Goal: Task Accomplishment & Management: Manage account settings

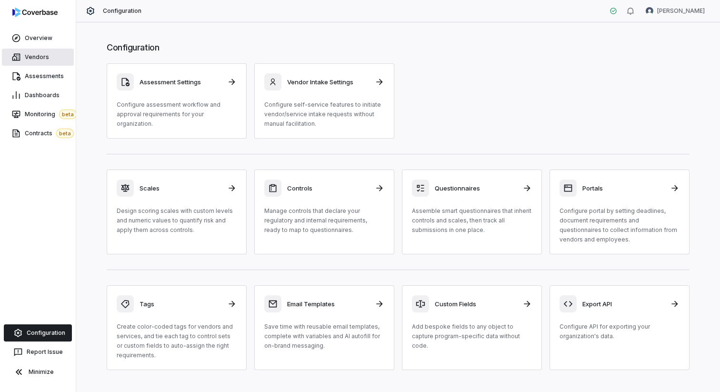
click at [35, 60] on span "Vendors" at bounding box center [37, 57] width 24 height 8
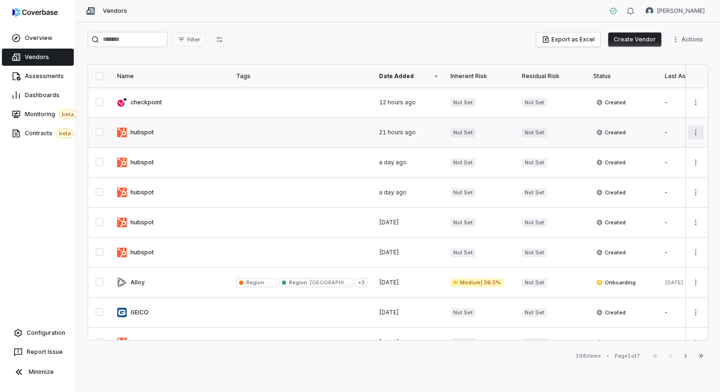
click at [691, 132] on html "Overview Vendors Assessments Dashboards Monitoring beta Contracts beta Configur…" at bounding box center [360, 196] width 720 height 392
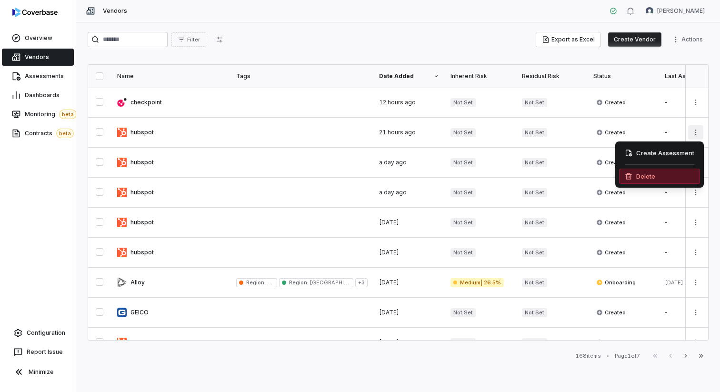
click at [632, 173] on icon at bounding box center [629, 176] width 8 height 8
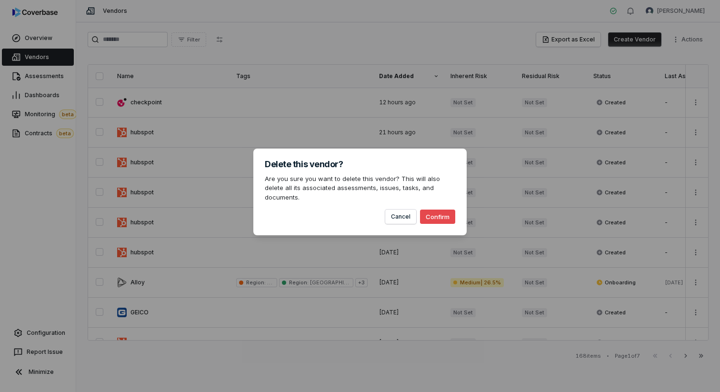
click at [450, 216] on button "Confirm" at bounding box center [437, 217] width 35 height 14
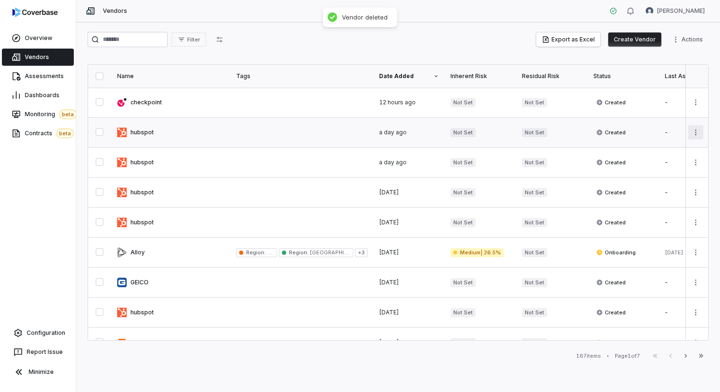
click at [694, 134] on html "Overview Vendors Assessments Dashboards Monitoring beta Contracts beta Configur…" at bounding box center [360, 196] width 720 height 392
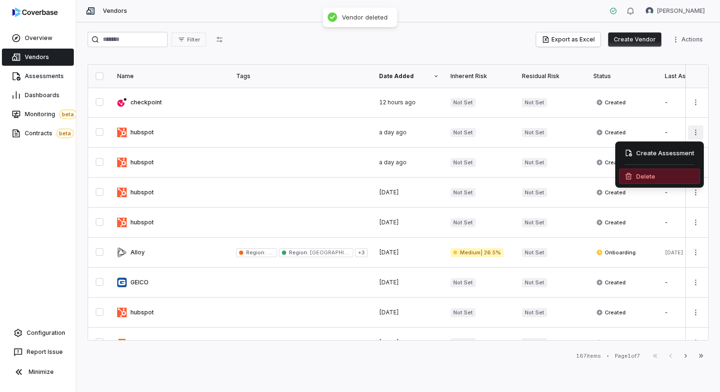
click at [635, 176] on div "Delete" at bounding box center [659, 176] width 81 height 15
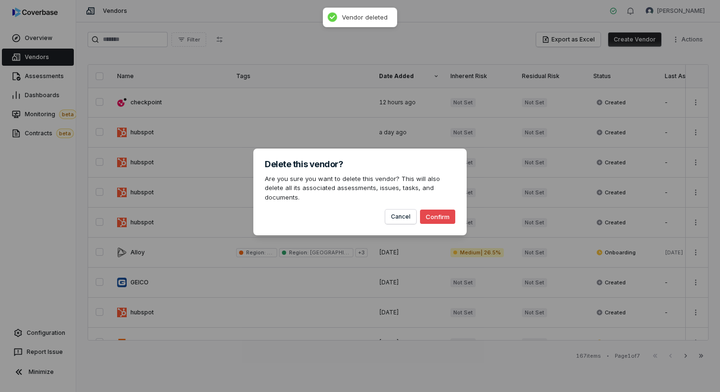
click at [449, 213] on button "Confirm" at bounding box center [437, 217] width 35 height 14
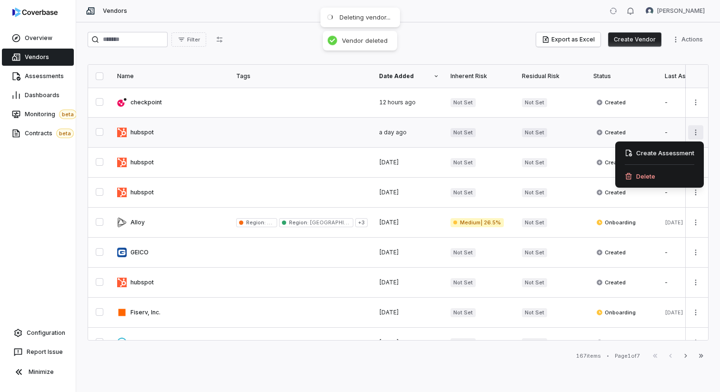
click at [691, 132] on html "Overview Vendors Assessments Dashboards Monitoring beta Contracts beta Configur…" at bounding box center [360, 196] width 720 height 392
click at [634, 178] on div "Delete" at bounding box center [659, 176] width 81 height 15
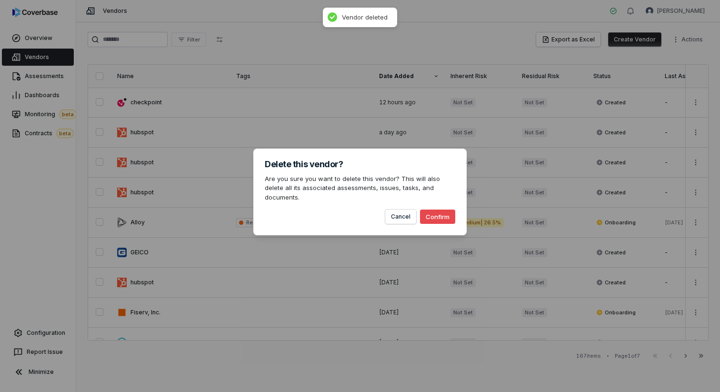
click at [439, 210] on button "Confirm" at bounding box center [437, 217] width 35 height 14
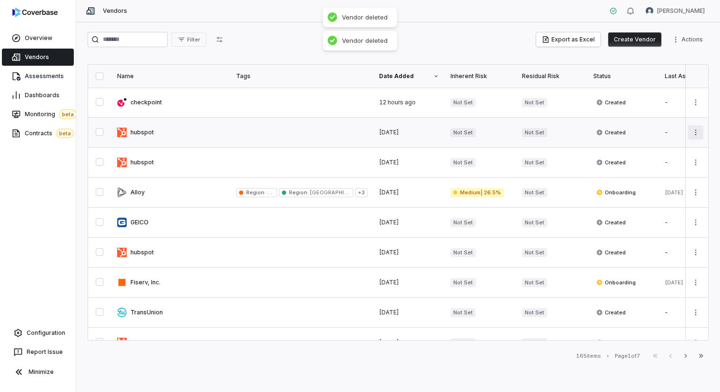
click at [692, 132] on html "Overview Vendors Assessments Dashboards Monitoring beta Contracts beta Configur…" at bounding box center [360, 196] width 720 height 392
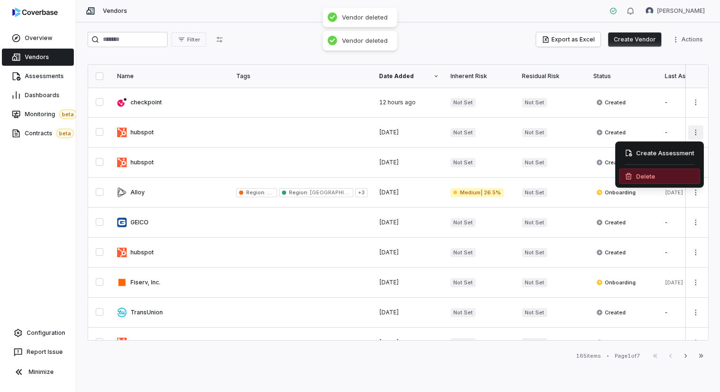
click at [647, 178] on div "Delete" at bounding box center [659, 176] width 81 height 15
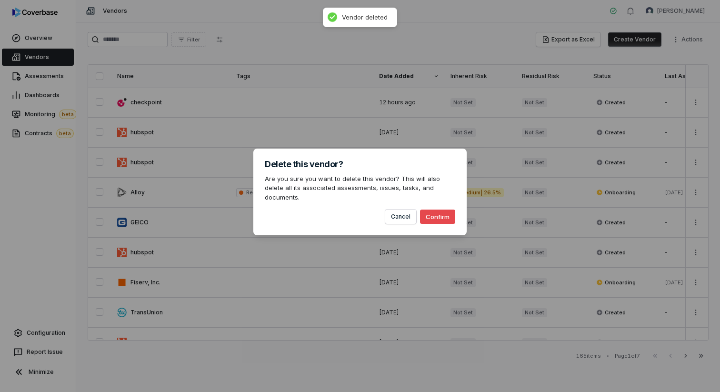
click at [441, 212] on button "Confirm" at bounding box center [437, 217] width 35 height 14
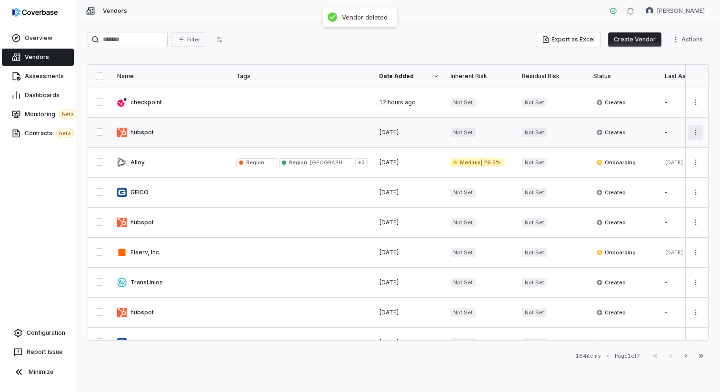
click at [696, 129] on html "Overview Vendors Assessments Dashboards Monitoring beta Contracts beta Configur…" at bounding box center [360, 196] width 720 height 392
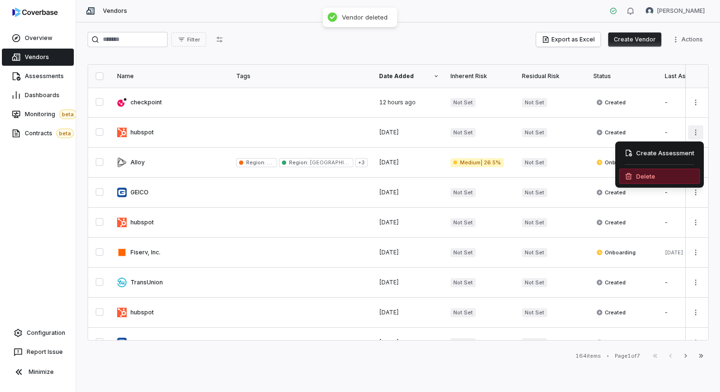
click at [649, 174] on div "Delete" at bounding box center [659, 176] width 81 height 15
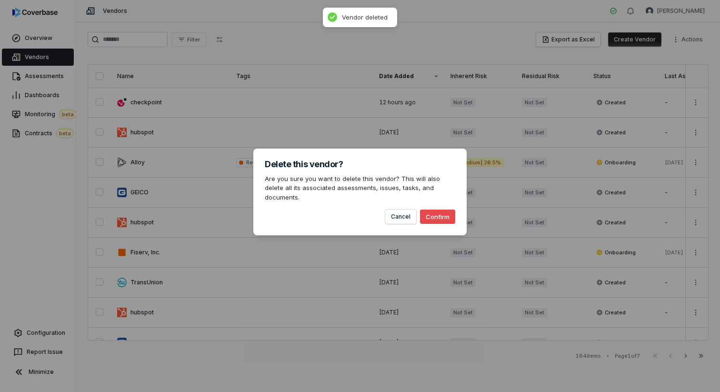
click at [432, 211] on button "Confirm" at bounding box center [437, 217] width 35 height 14
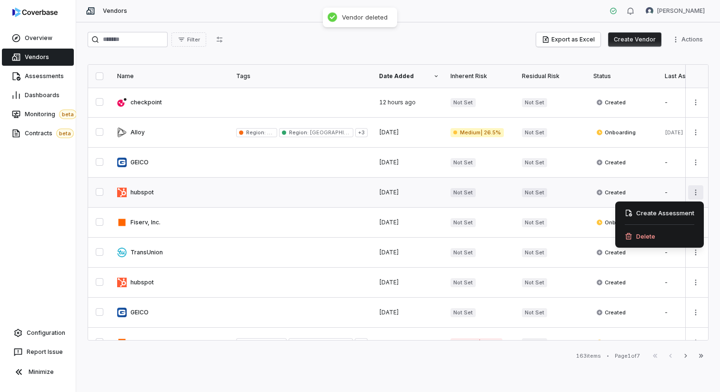
click at [693, 192] on html "Overview Vendors Assessments Dashboards Monitoring beta Contracts beta Configur…" at bounding box center [360, 196] width 720 height 392
click at [641, 234] on div "Delete" at bounding box center [659, 236] width 81 height 15
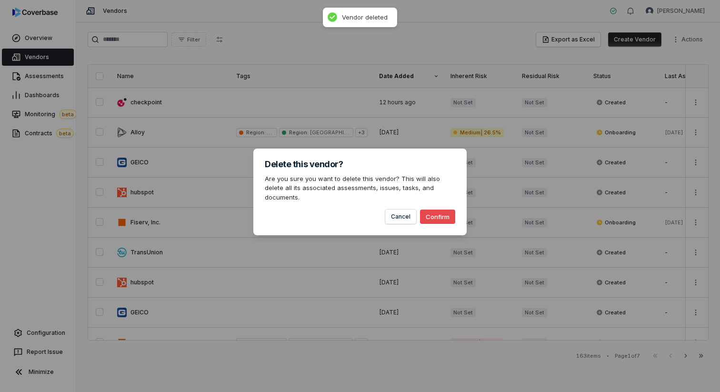
click at [443, 210] on button "Confirm" at bounding box center [437, 217] width 35 height 14
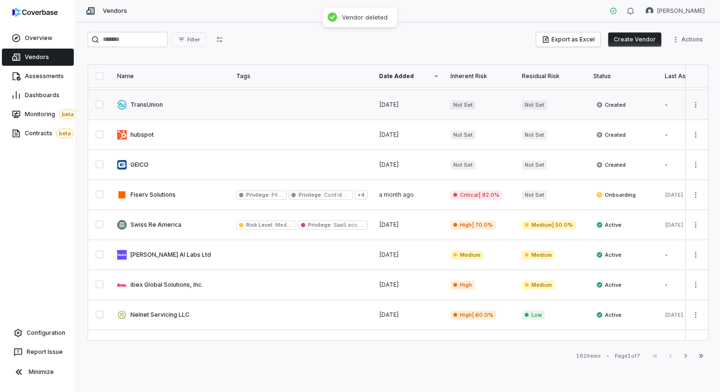
scroll to position [139, 0]
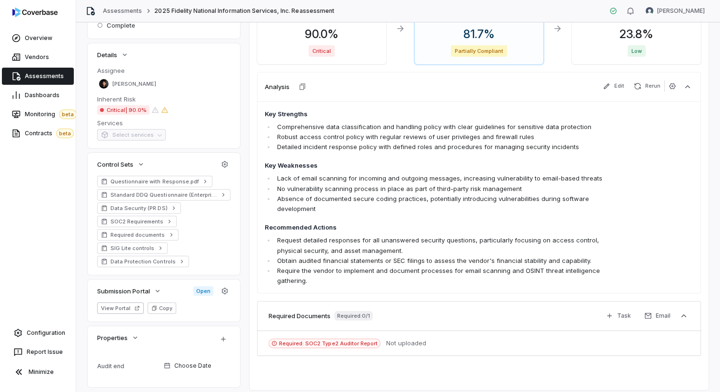
scroll to position [174, 0]
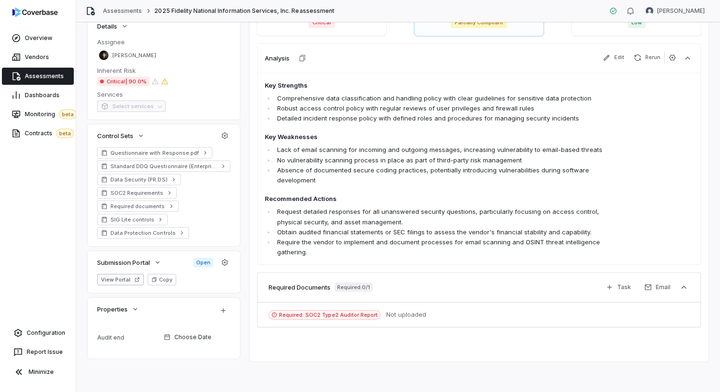
click at [123, 280] on button "View Portal" at bounding box center [120, 279] width 47 height 11
click at [43, 75] on span "Assessments" at bounding box center [44, 76] width 39 height 8
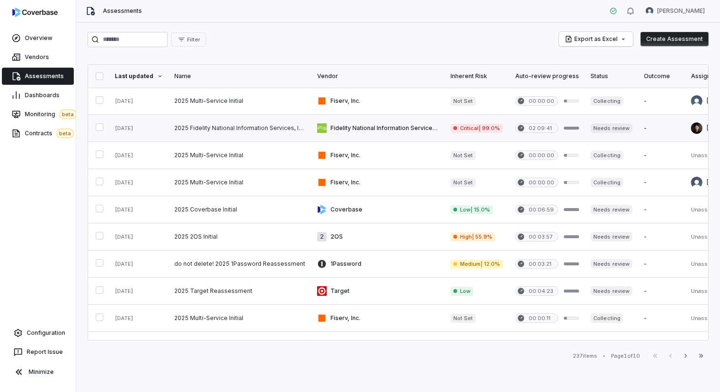
click at [248, 123] on link at bounding box center [240, 128] width 143 height 27
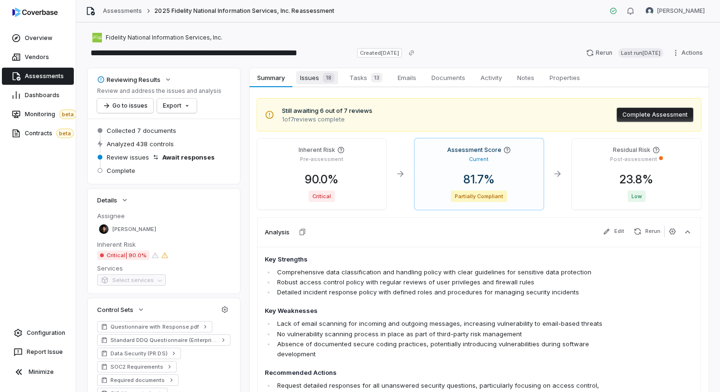
click at [325, 70] on link "Issues 18 Issues 18" at bounding box center [318, 77] width 50 height 19
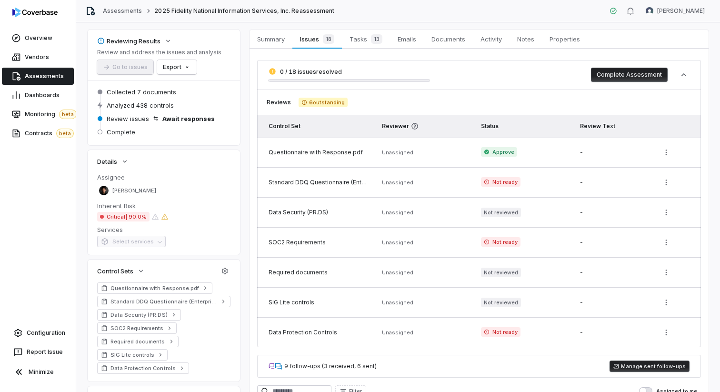
scroll to position [14, 0]
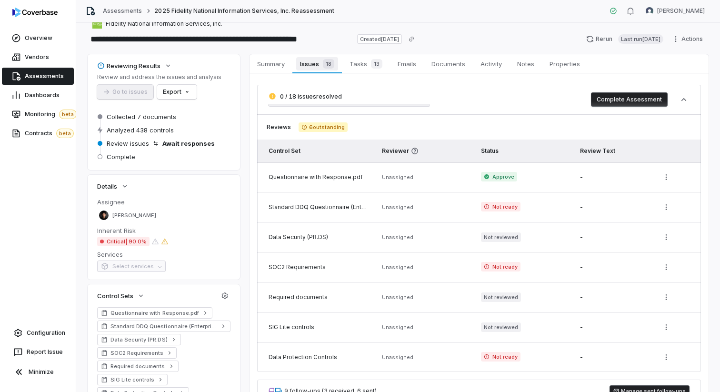
click at [319, 64] on span "Issues 18" at bounding box center [316, 63] width 41 height 13
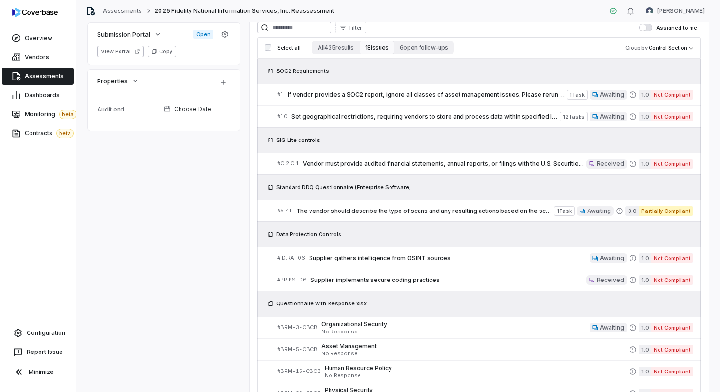
scroll to position [408, 0]
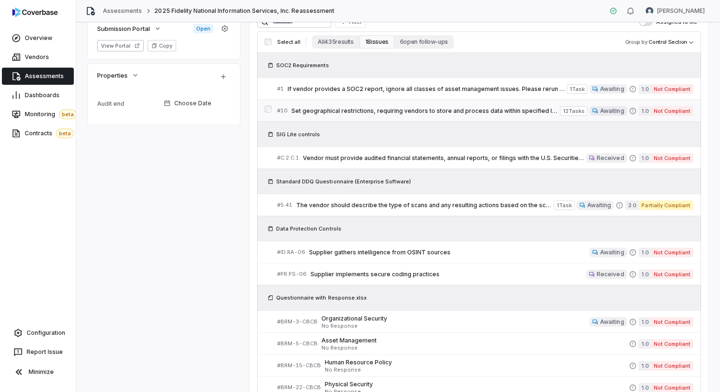
click at [374, 109] on span "Set geographical restrictions, requiring vendors to store and process data with…" at bounding box center [426, 111] width 269 height 8
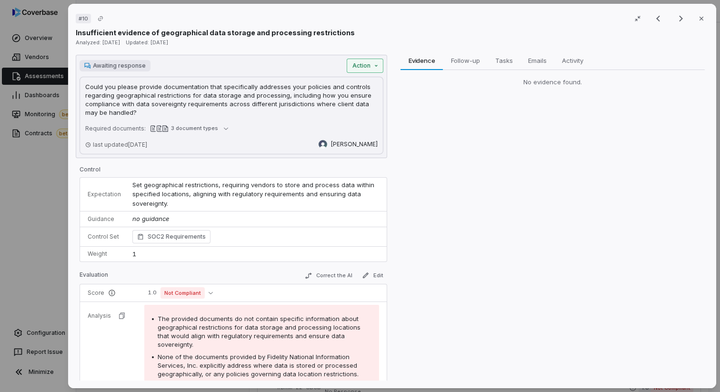
click at [373, 66] on div "# 10 Result 2 of 18 Close Insufficient evidence of geographical data storage an…" at bounding box center [360, 196] width 720 height 392
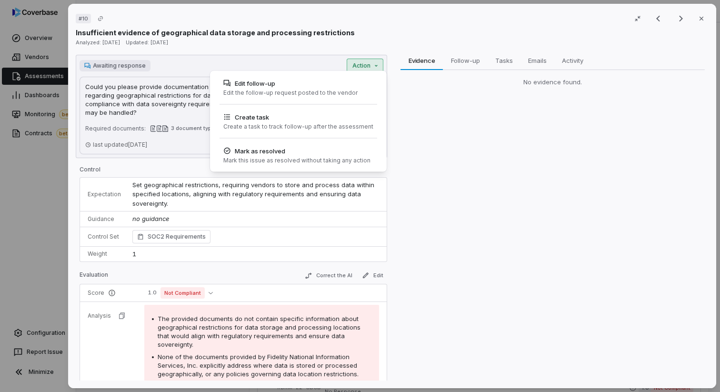
click at [382, 33] on div "# 10 Result 2 of 18 Close Insufficient evidence of geographical data storage an…" at bounding box center [360, 196] width 720 height 392
click at [366, 61] on div "# 10 Result 2 of 18 Close Insufficient evidence of geographical data storage an…" at bounding box center [360, 196] width 720 height 392
click at [503, 173] on div "# 10 Result 2 of 18 Close Insufficient evidence of geographical data storage an…" at bounding box center [360, 196] width 720 height 392
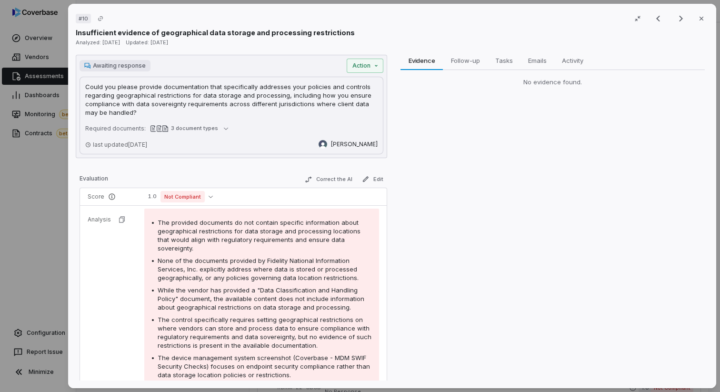
scroll to position [43, 0]
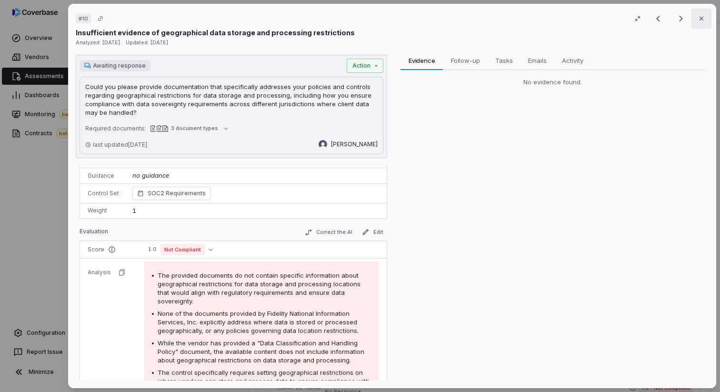
click at [703, 17] on icon "button" at bounding box center [702, 19] width 4 height 4
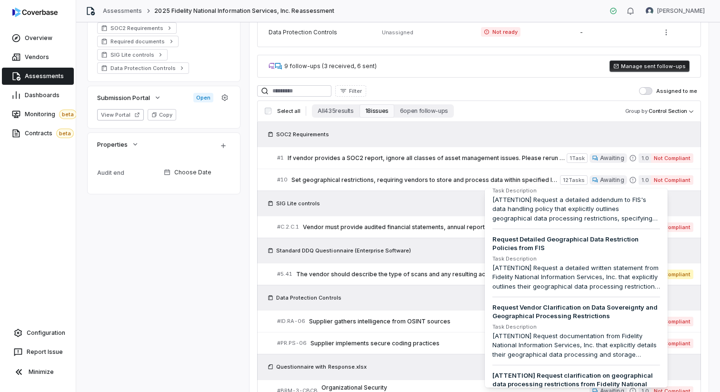
scroll to position [486, 0]
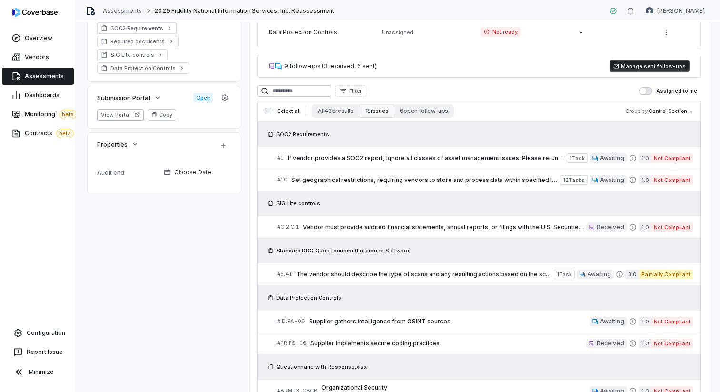
click at [529, 81] on div "0 / 18 issues resolved Complete Assessment Reviews 6 outstanding Control Set Re…" at bounding box center [479, 215] width 444 height 910
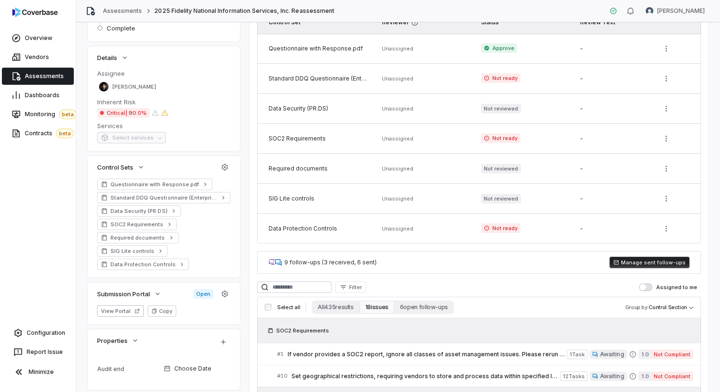
scroll to position [0, 0]
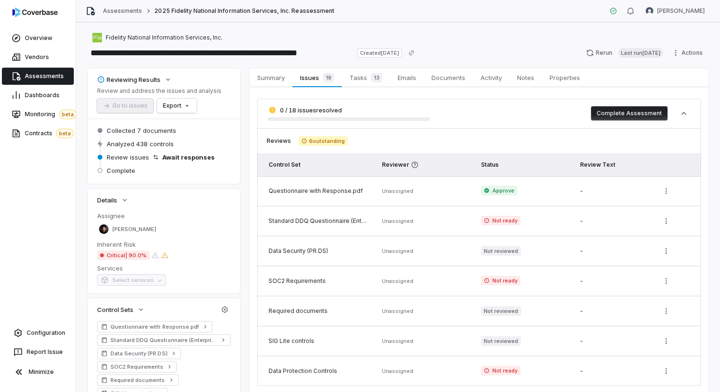
click at [38, 76] on span "Assessments" at bounding box center [44, 76] width 39 height 8
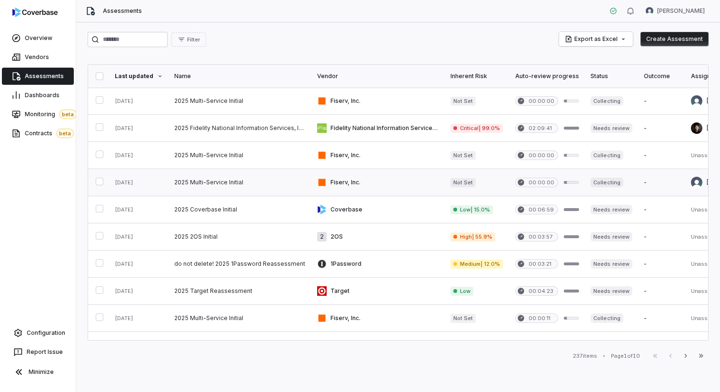
click at [253, 182] on link at bounding box center [240, 182] width 143 height 27
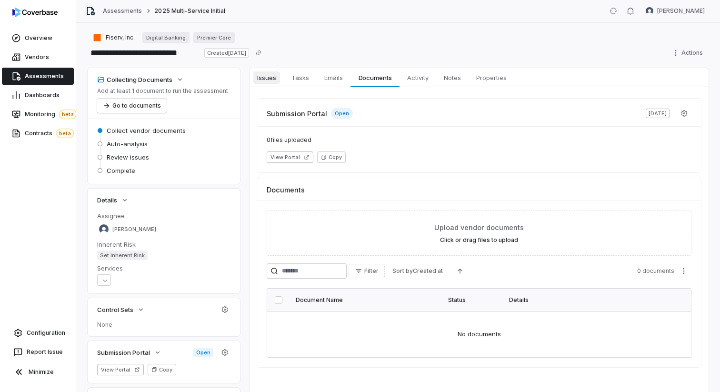
click at [271, 76] on span "Issues" at bounding box center [266, 77] width 27 height 12
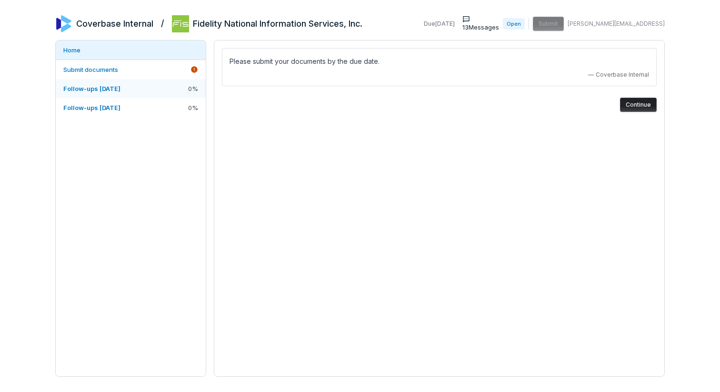
click at [135, 90] on link "Follow-ups [DATE] 0 %" at bounding box center [131, 88] width 150 height 19
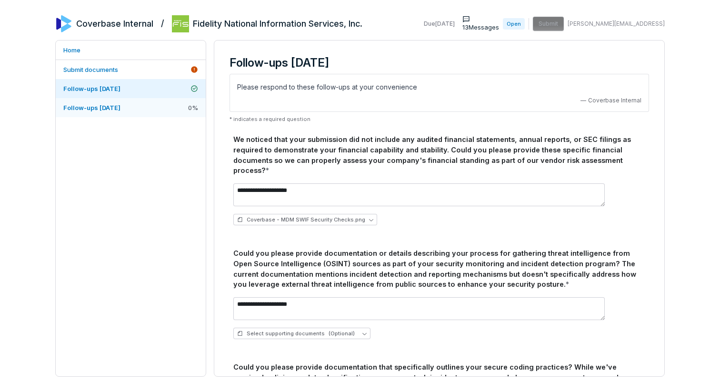
click at [118, 106] on span "Follow-ups 2025-08-07" at bounding box center [91, 108] width 57 height 8
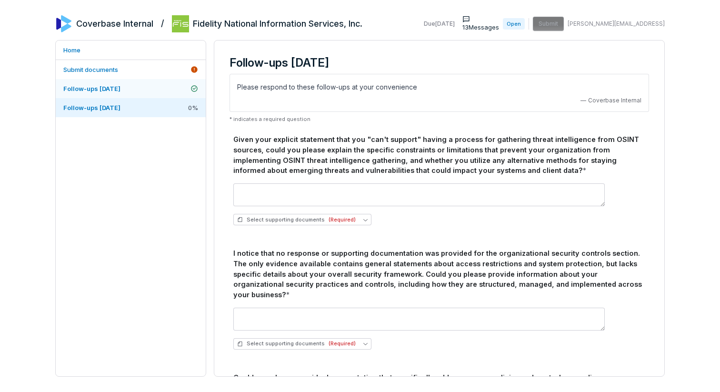
click at [135, 86] on link "Follow-ups 2025-07-23" at bounding box center [131, 88] width 150 height 19
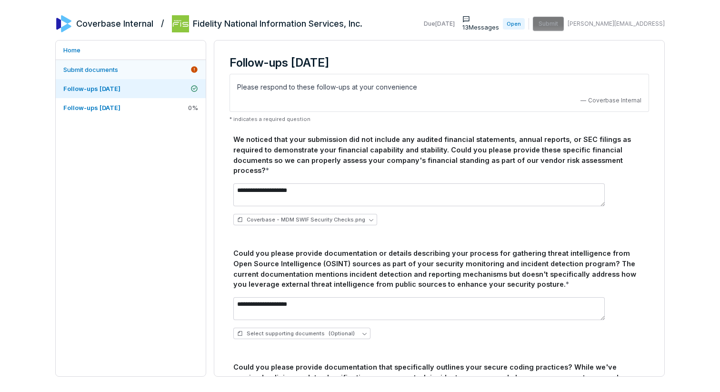
click at [105, 66] on span "Submit documents" at bounding box center [90, 70] width 55 height 8
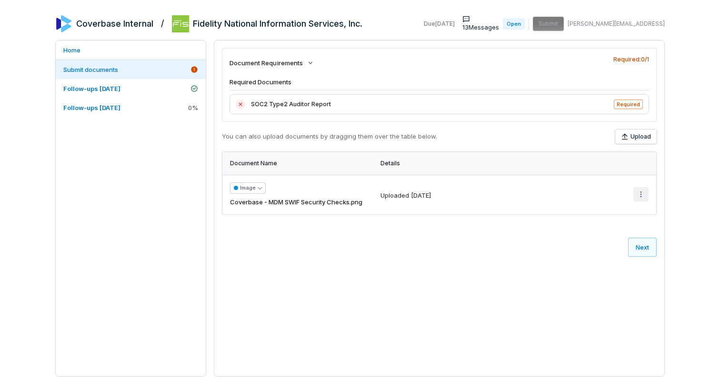
click at [642, 194] on html "Coverbase Internal / Fidelity National Information Services, Inc. Due Jul 25, 2…" at bounding box center [360, 196] width 720 height 392
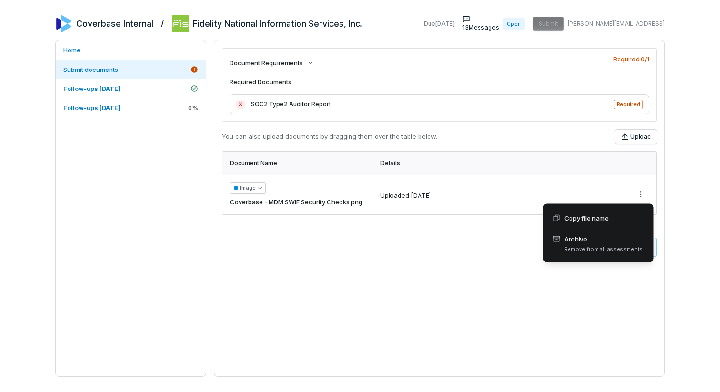
click at [413, 250] on html "Coverbase Internal / Fidelity National Information Services, Inc. Due Jul 25, 2…" at bounding box center [360, 196] width 720 height 392
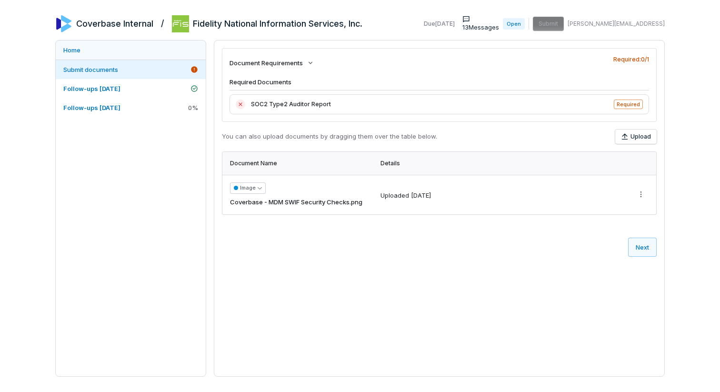
click at [74, 48] on link "Home" at bounding box center [131, 49] width 150 height 19
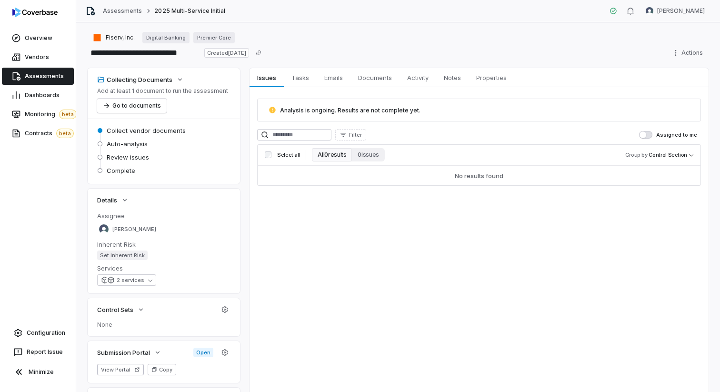
click at [38, 82] on link "Assessments" at bounding box center [38, 76] width 72 height 17
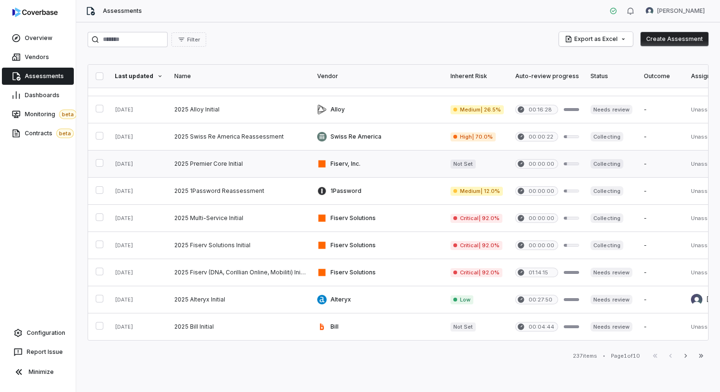
scroll to position [242, 0]
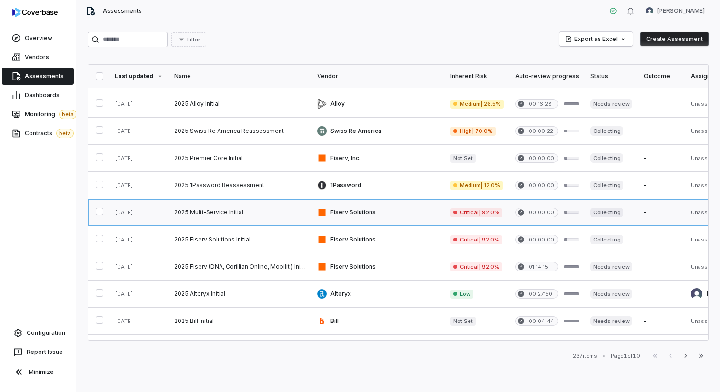
click at [271, 215] on link at bounding box center [240, 212] width 143 height 27
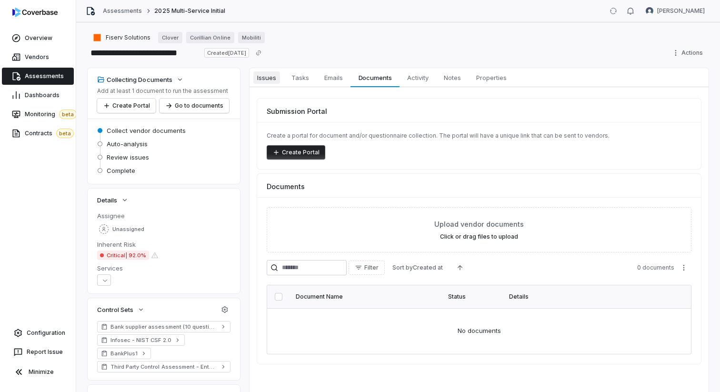
click at [269, 77] on span "Issues" at bounding box center [266, 77] width 27 height 12
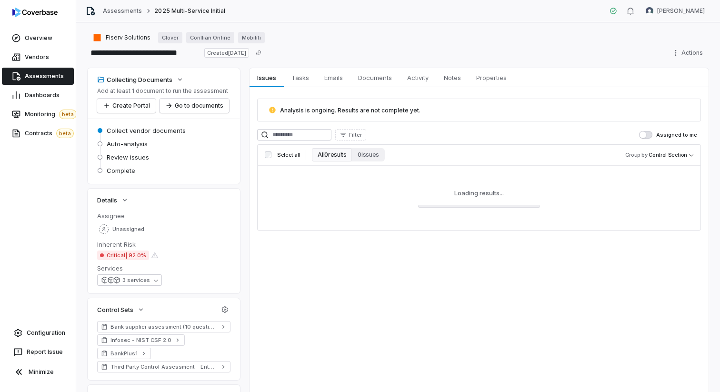
click at [27, 79] on span "Assessments" at bounding box center [44, 76] width 39 height 8
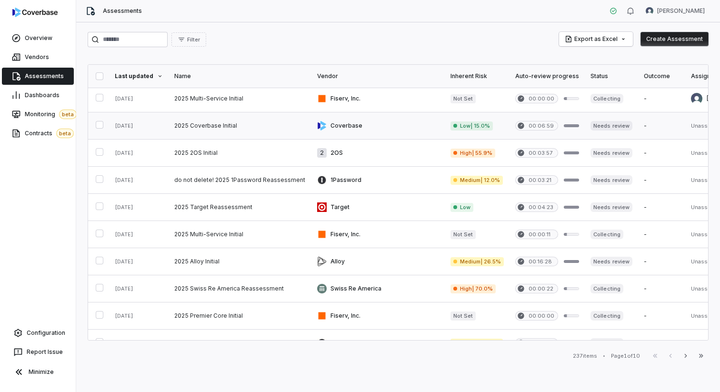
scroll to position [87, 0]
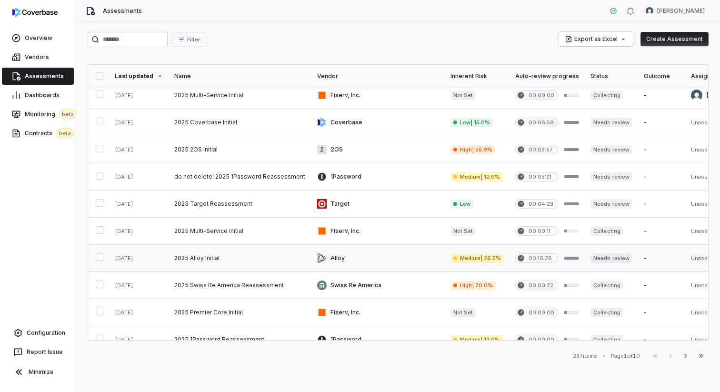
click at [281, 257] on link at bounding box center [240, 258] width 143 height 27
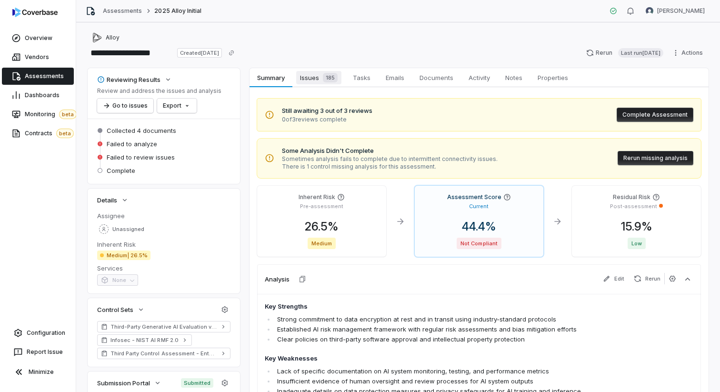
click at [316, 81] on span "Issues 185" at bounding box center [318, 77] width 45 height 13
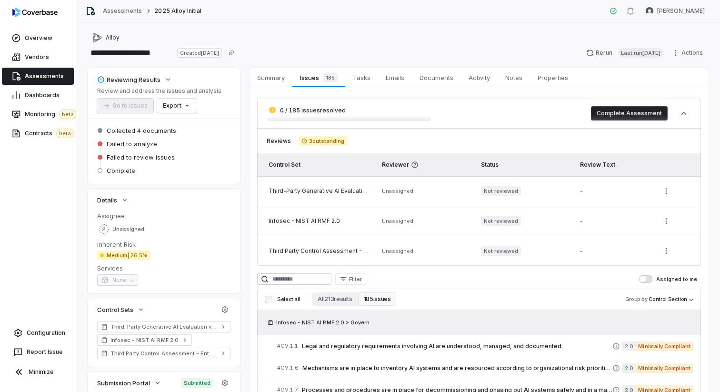
click at [44, 76] on span "Assessments" at bounding box center [44, 76] width 39 height 8
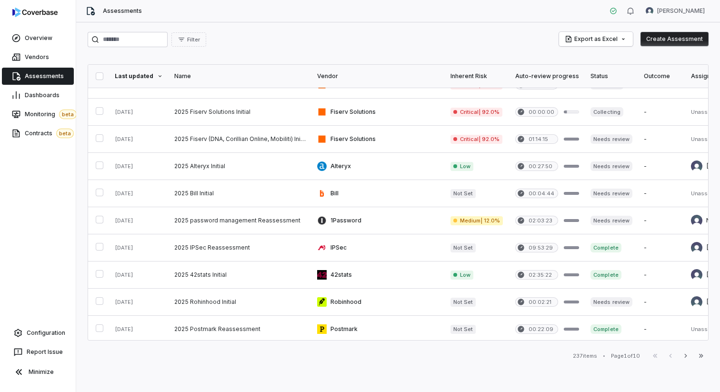
scroll to position [426, 0]
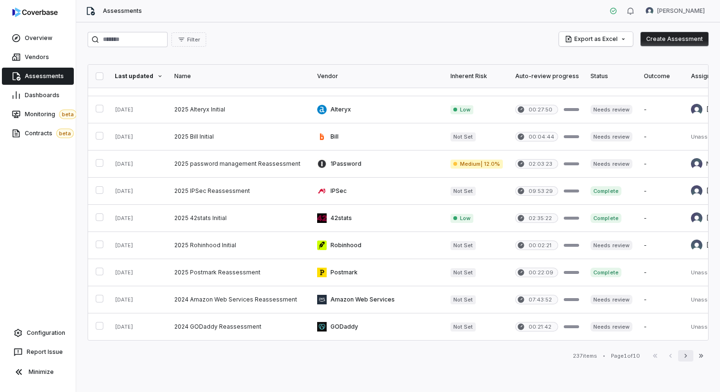
click at [689, 354] on icon "button" at bounding box center [686, 356] width 8 height 8
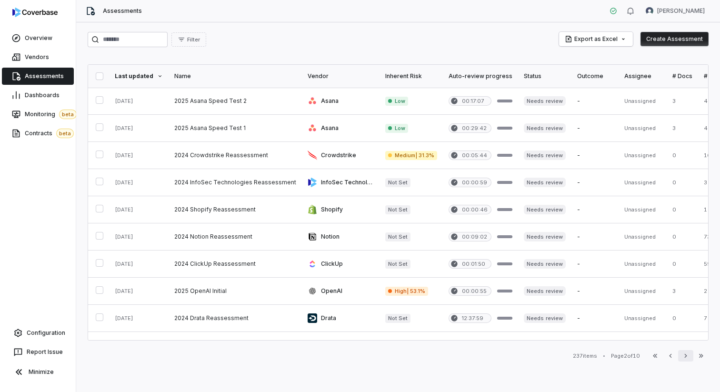
click at [692, 354] on button "Next" at bounding box center [685, 355] width 15 height 11
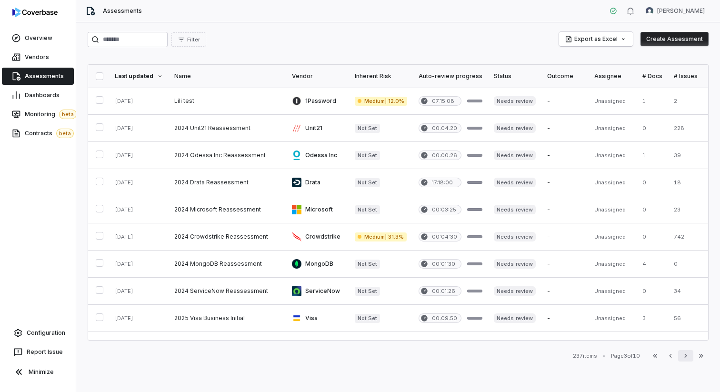
click at [687, 359] on icon "button" at bounding box center [686, 356] width 8 height 8
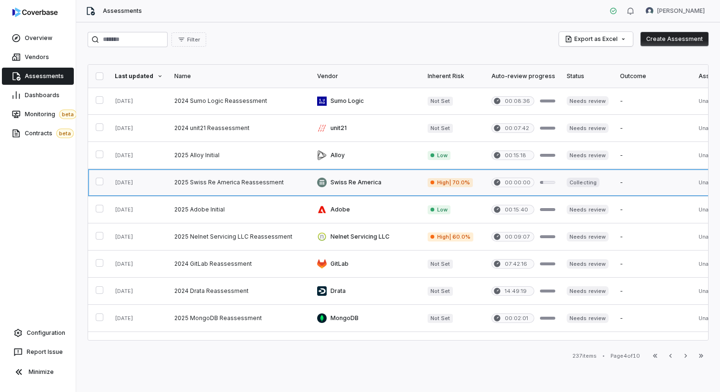
click at [263, 179] on link at bounding box center [240, 182] width 143 height 27
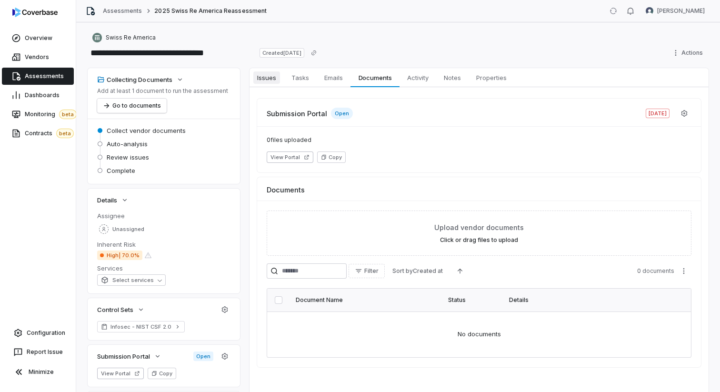
click at [273, 77] on span "Issues" at bounding box center [266, 77] width 27 height 12
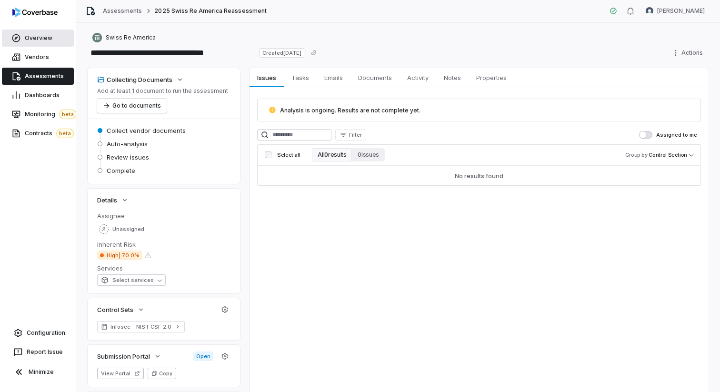
click at [37, 39] on span "Overview" at bounding box center [39, 38] width 28 height 8
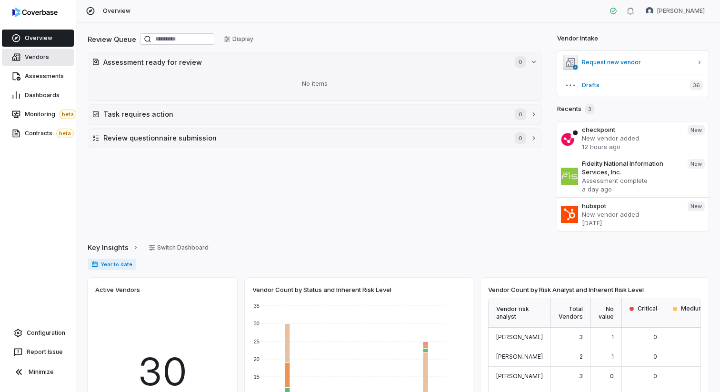
click at [37, 57] on span "Vendors" at bounding box center [37, 57] width 24 height 8
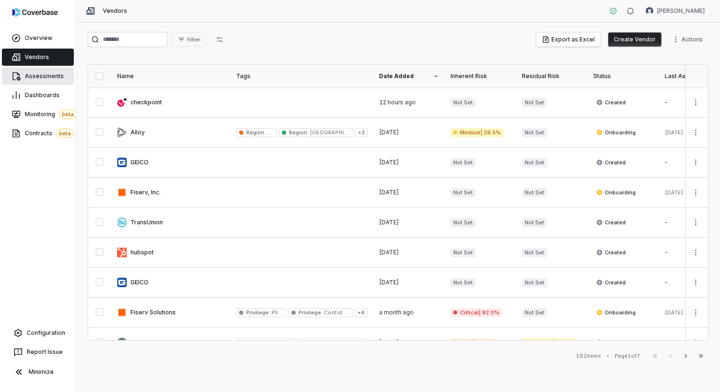
click at [44, 77] on span "Assessments" at bounding box center [44, 76] width 39 height 8
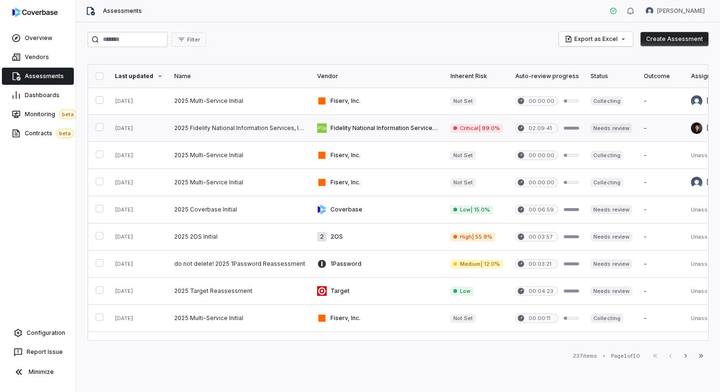
click at [251, 128] on link at bounding box center [240, 128] width 143 height 27
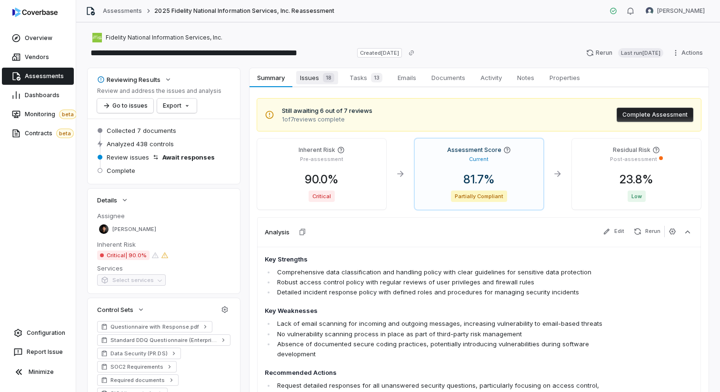
click at [313, 79] on span "Issues 18" at bounding box center [317, 77] width 42 height 13
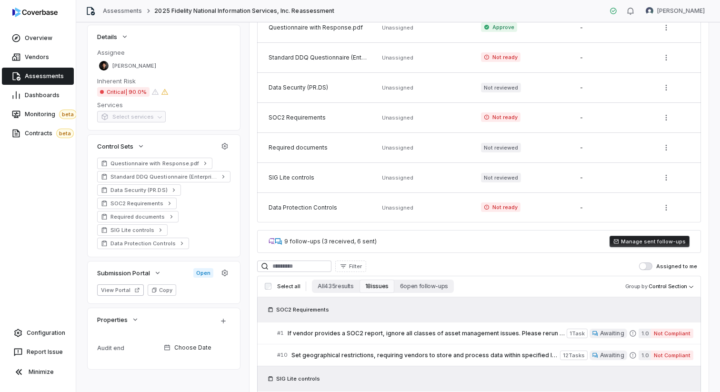
scroll to position [178, 0]
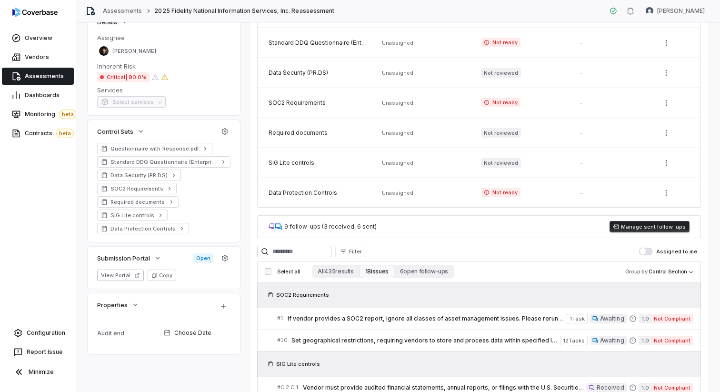
click at [31, 74] on span "Assessments" at bounding box center [44, 76] width 39 height 8
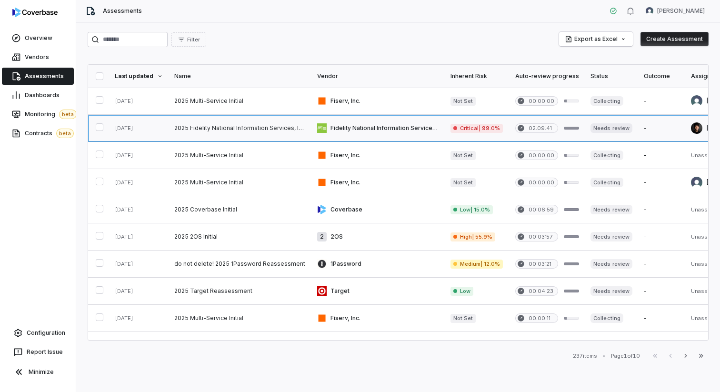
click at [363, 129] on link at bounding box center [378, 128] width 133 height 27
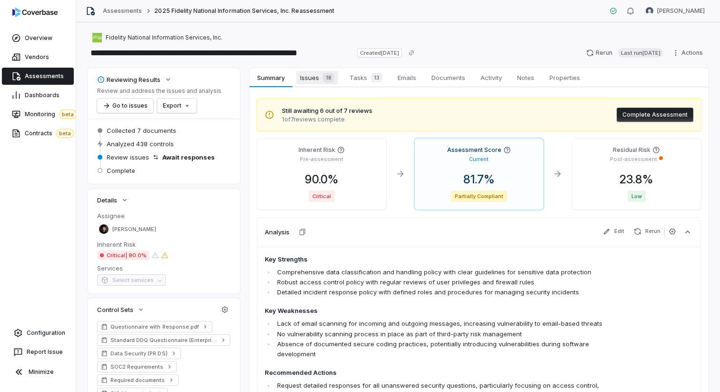
click at [323, 81] on div "18" at bounding box center [326, 78] width 15 height 10
